Goal: Navigation & Orientation: Find specific page/section

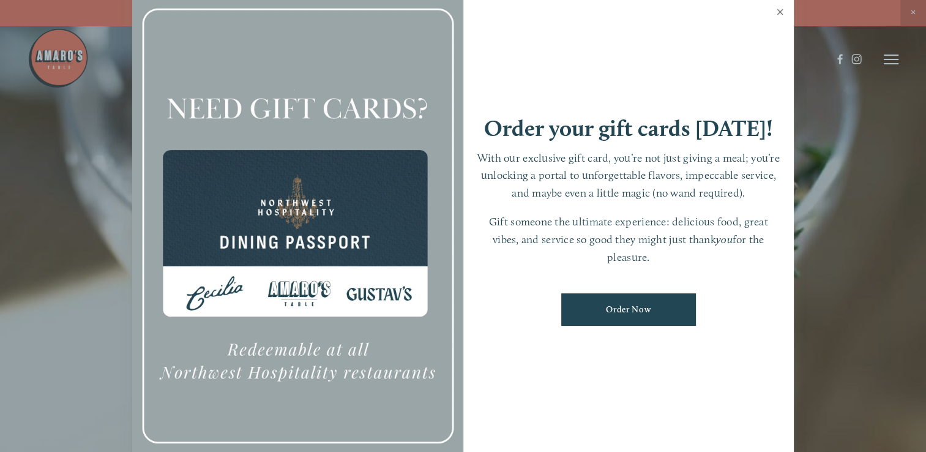
click at [777, 11] on link "Close" at bounding box center [780, 13] width 24 height 34
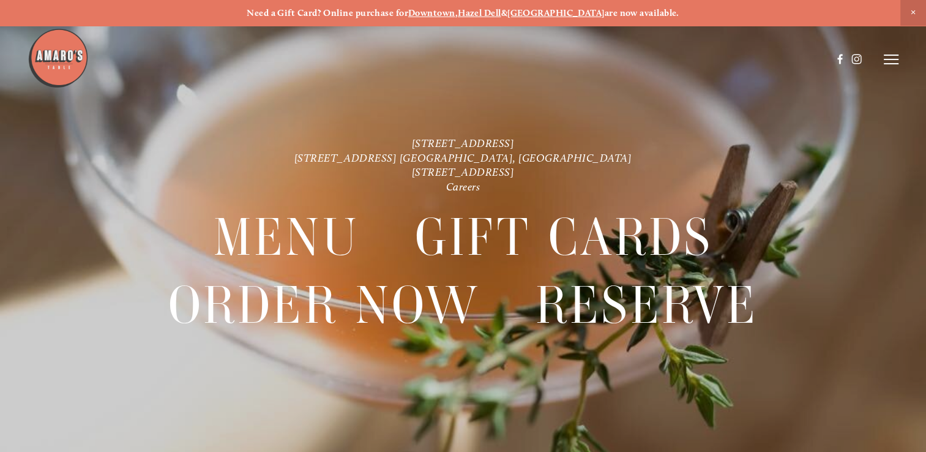
click at [888, 55] on line at bounding box center [891, 55] width 15 height 0
click at [62, 69] on img at bounding box center [58, 58] width 61 height 61
click at [889, 60] on icon at bounding box center [891, 59] width 15 height 11
click at [661, 59] on span "Menu" at bounding box center [670, 59] width 23 height 10
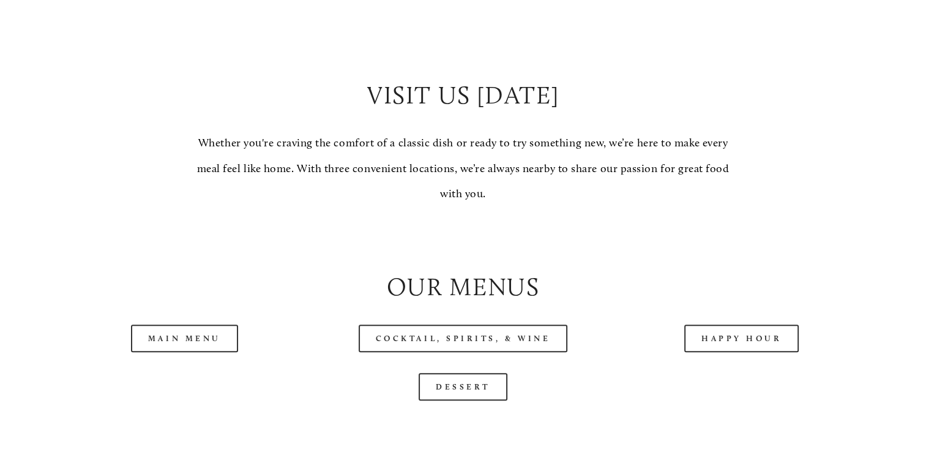
scroll to position [1101, 0]
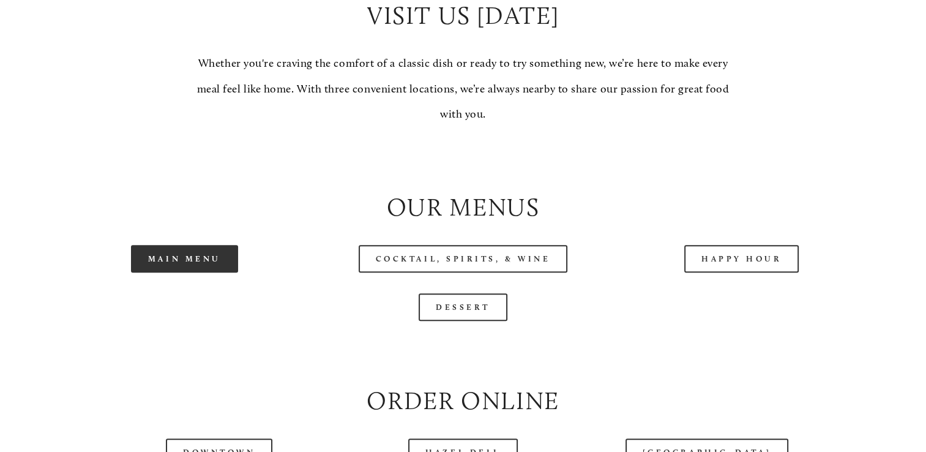
click at [185, 272] on link "Main Menu" at bounding box center [184, 259] width 107 height 28
